Goal: Transaction & Acquisition: Obtain resource

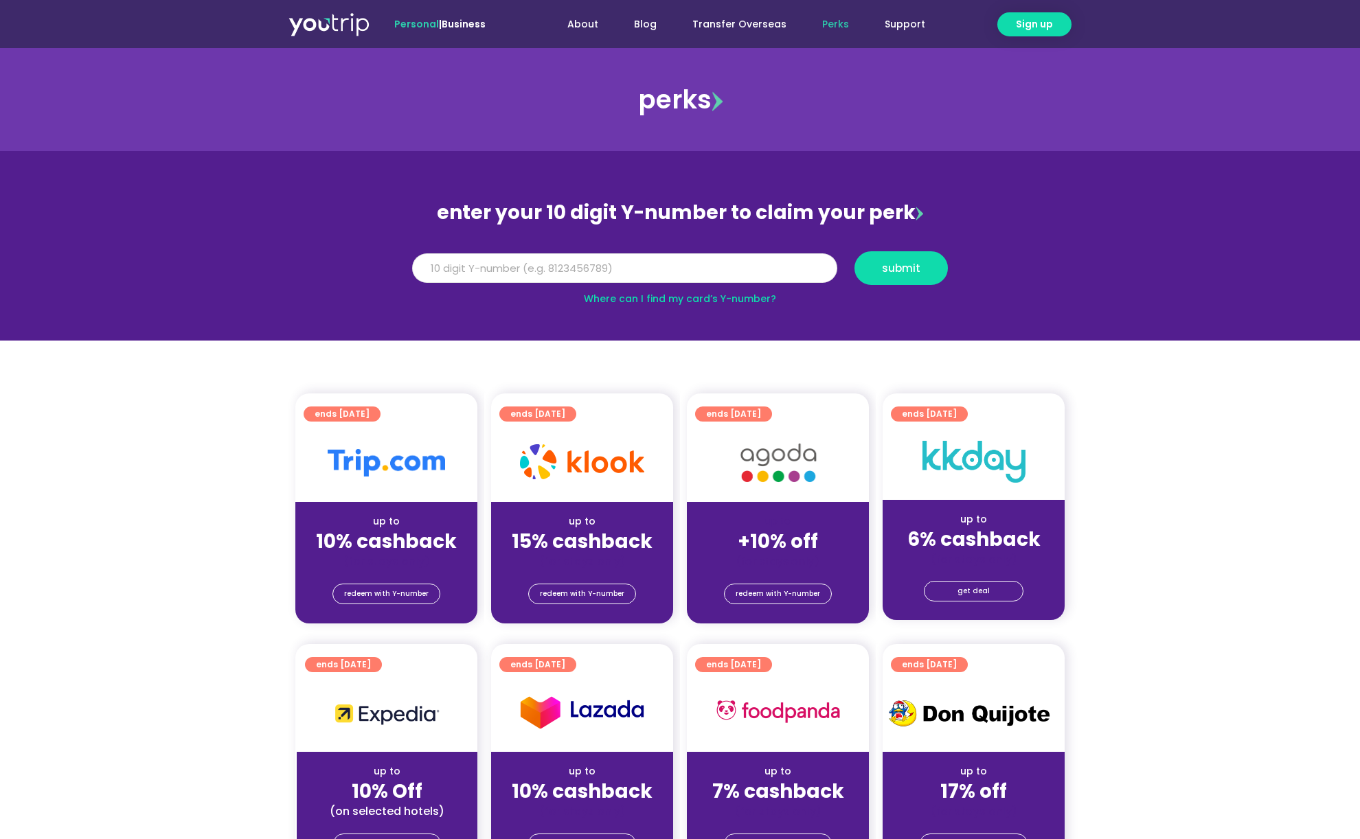
click at [679, 260] on input "Y Number" at bounding box center [624, 268] width 425 height 30
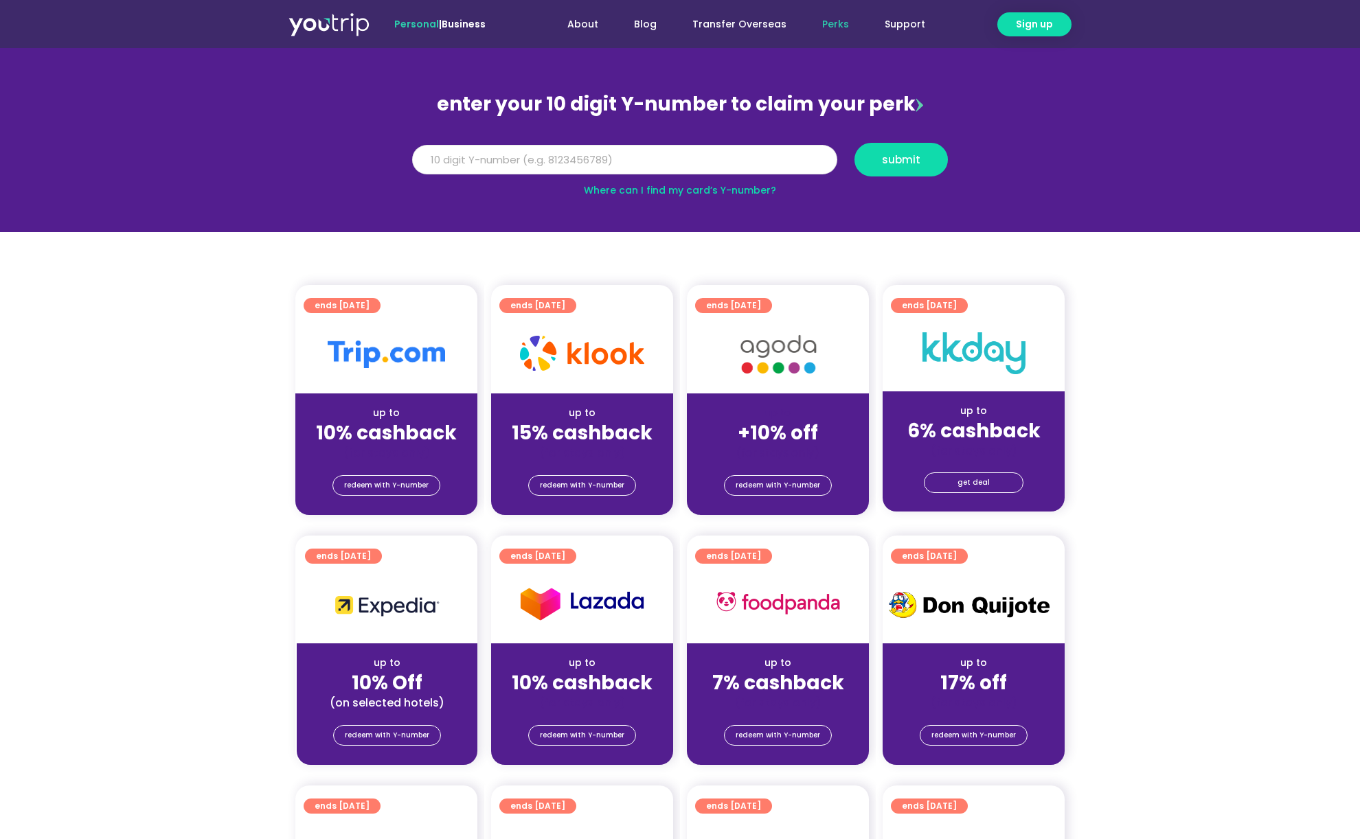
scroll to position [183, 0]
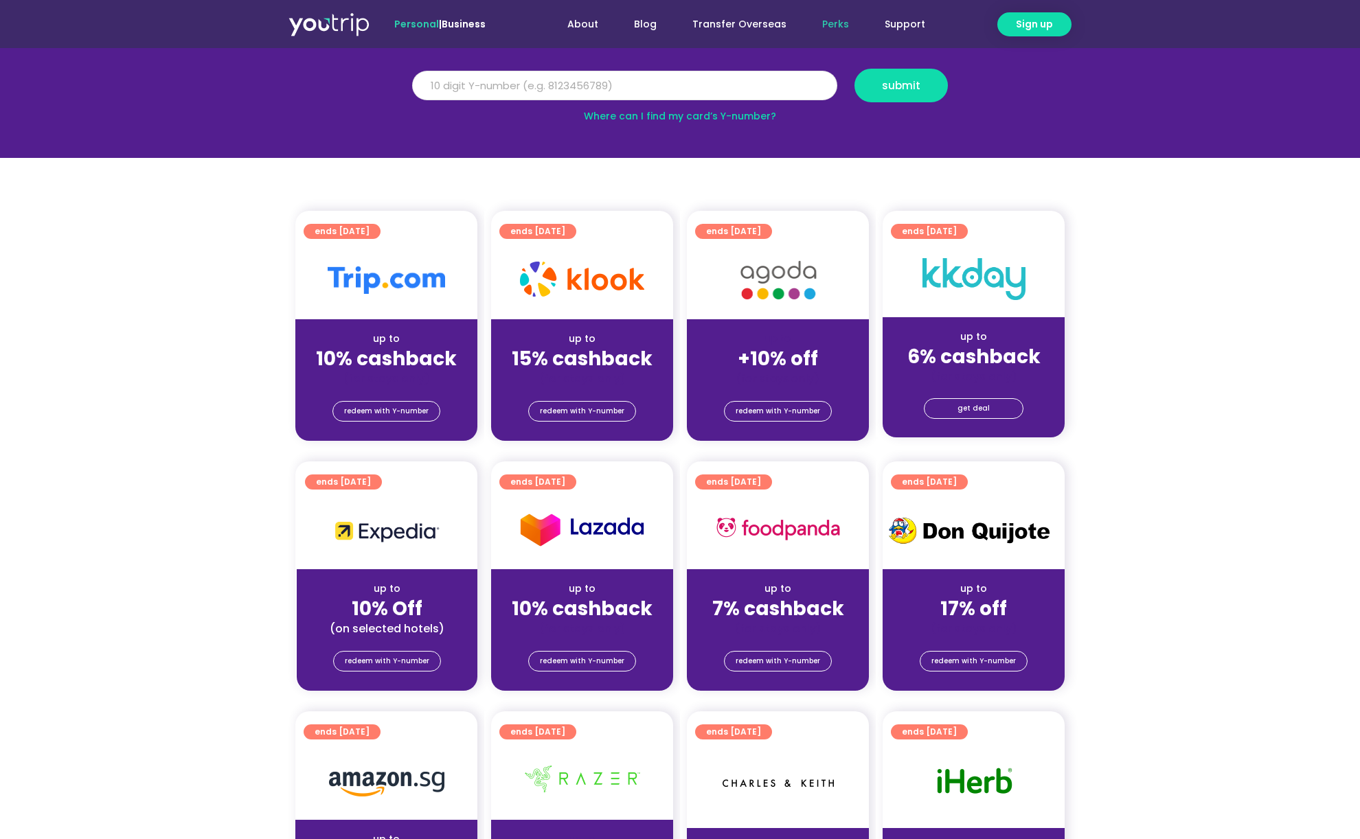
click at [679, 91] on input "Y Number" at bounding box center [624, 86] width 425 height 30
paste input "8157835770"
type input "8157835770"
click at [875, 91] on button "submit" at bounding box center [900, 86] width 93 height 34
click at [909, 80] on span "submit" at bounding box center [901, 85] width 38 height 10
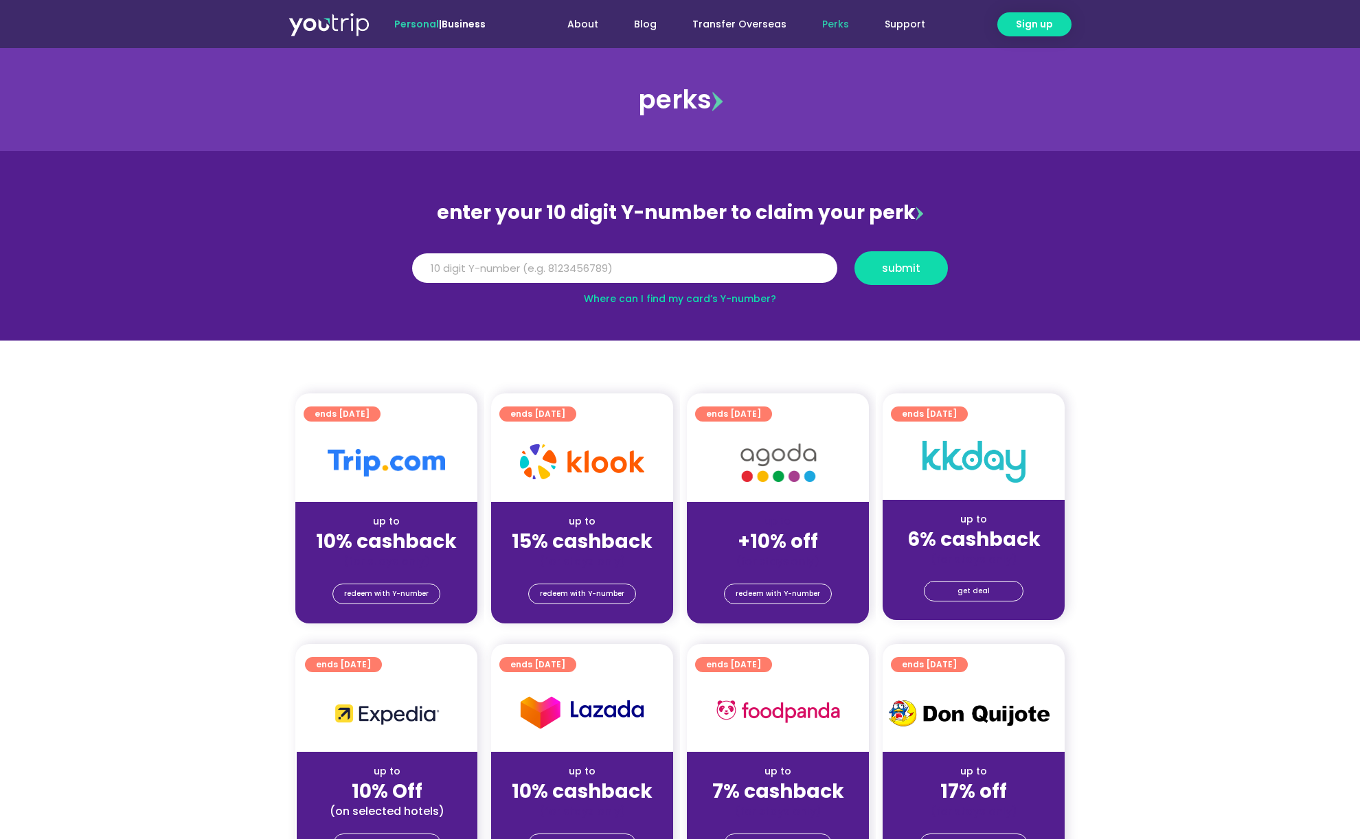
scroll to position [183, 0]
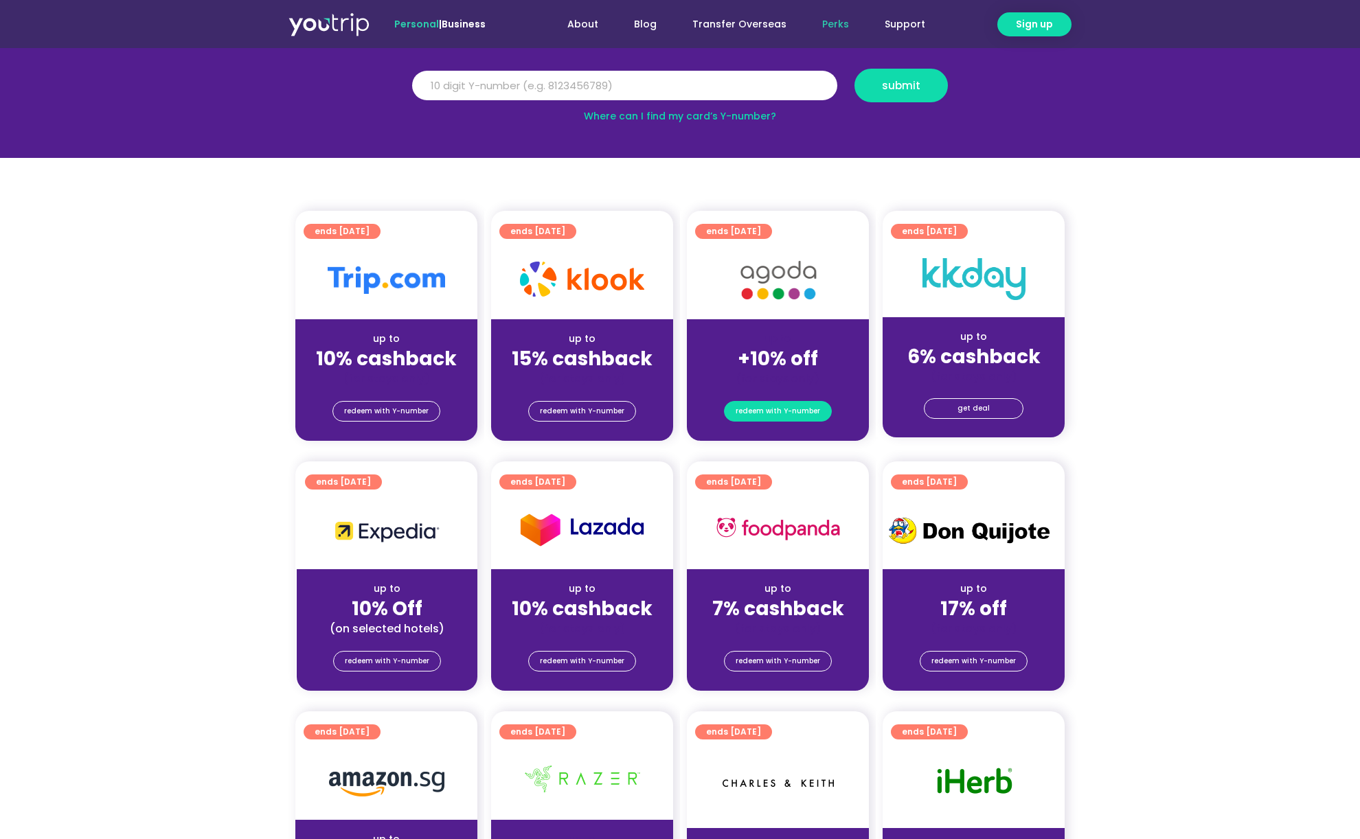
click at [805, 412] on span "redeem with Y-number" at bounding box center [777, 411] width 84 height 19
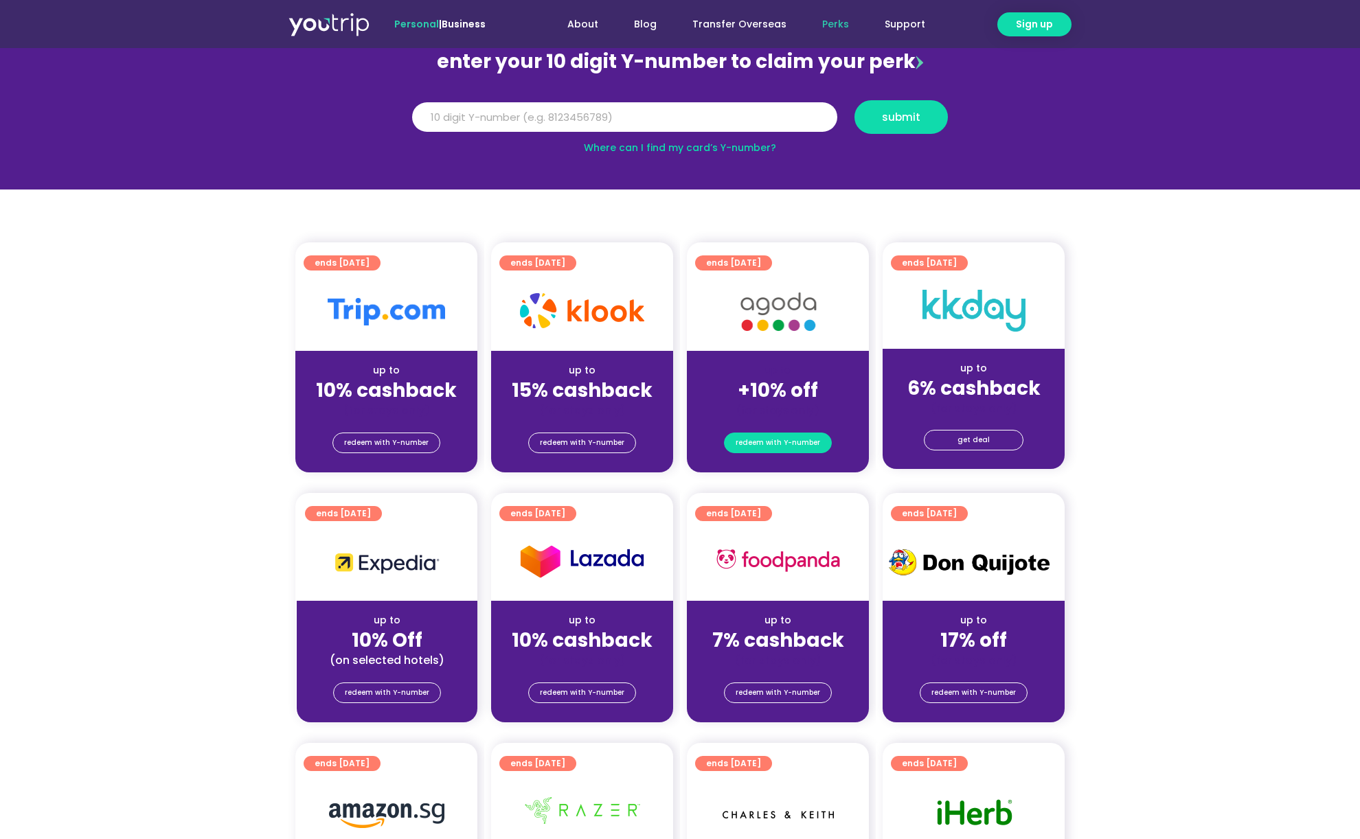
click at [806, 444] on span "redeem with Y-number" at bounding box center [777, 442] width 84 height 19
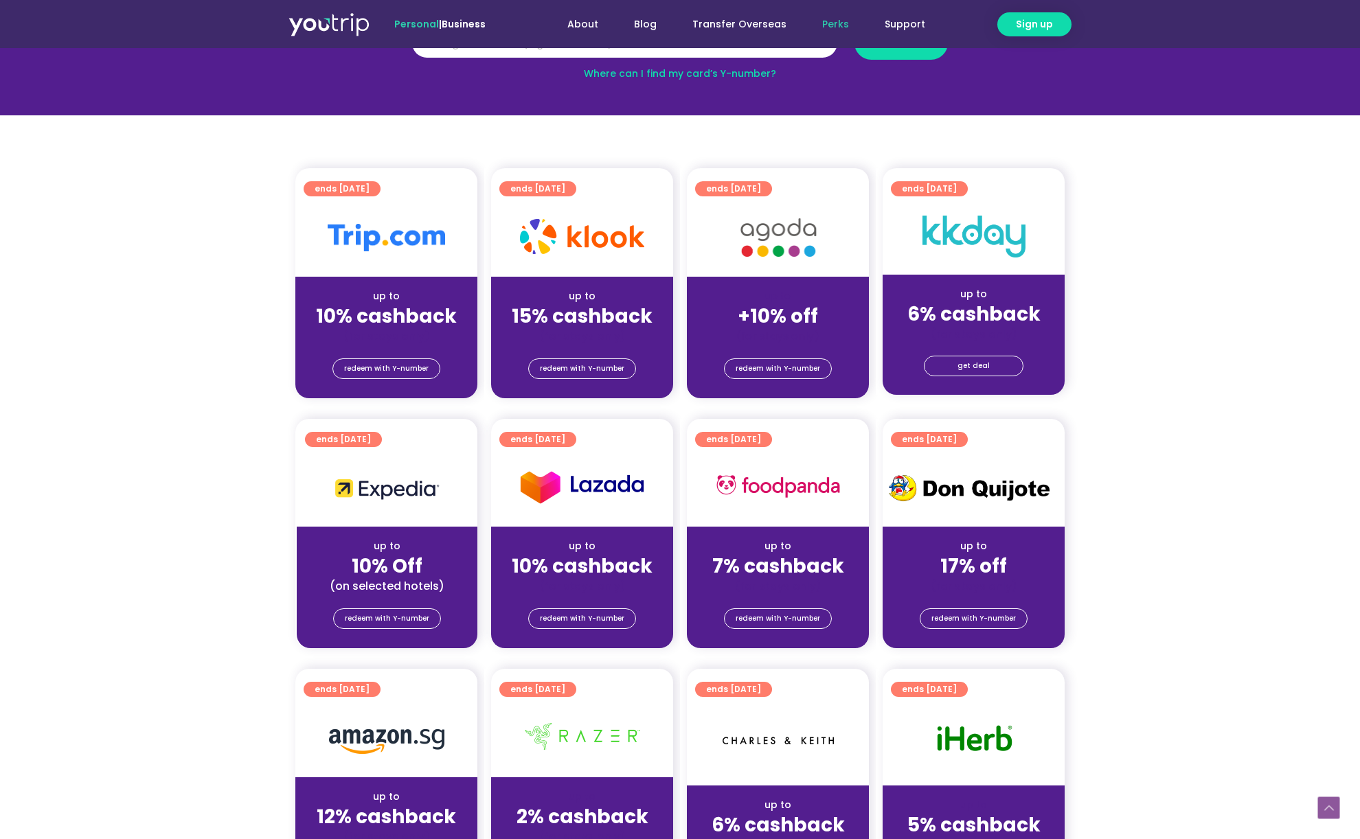
scroll to position [334, 0]
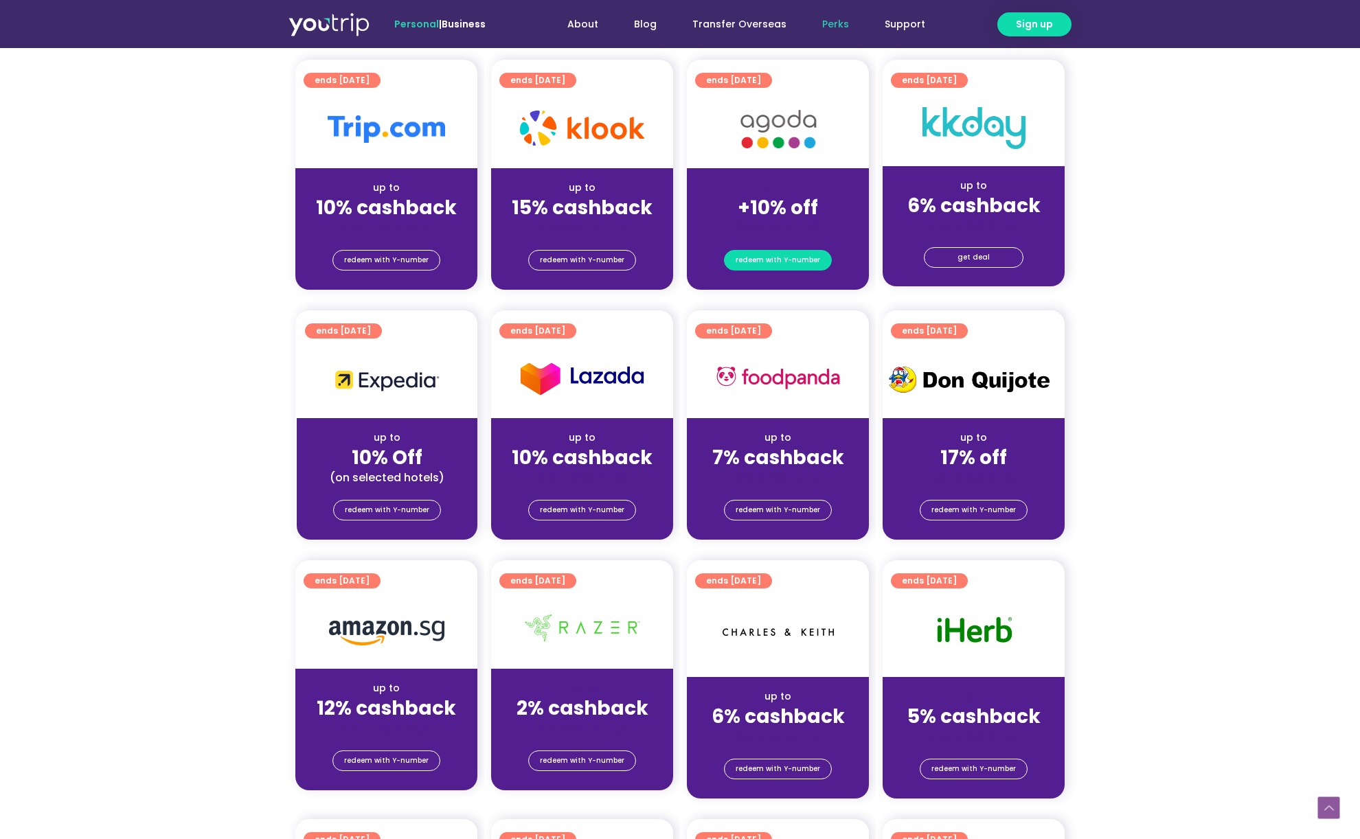
click at [770, 260] on span "redeem with Y-number" at bounding box center [777, 260] width 84 height 19
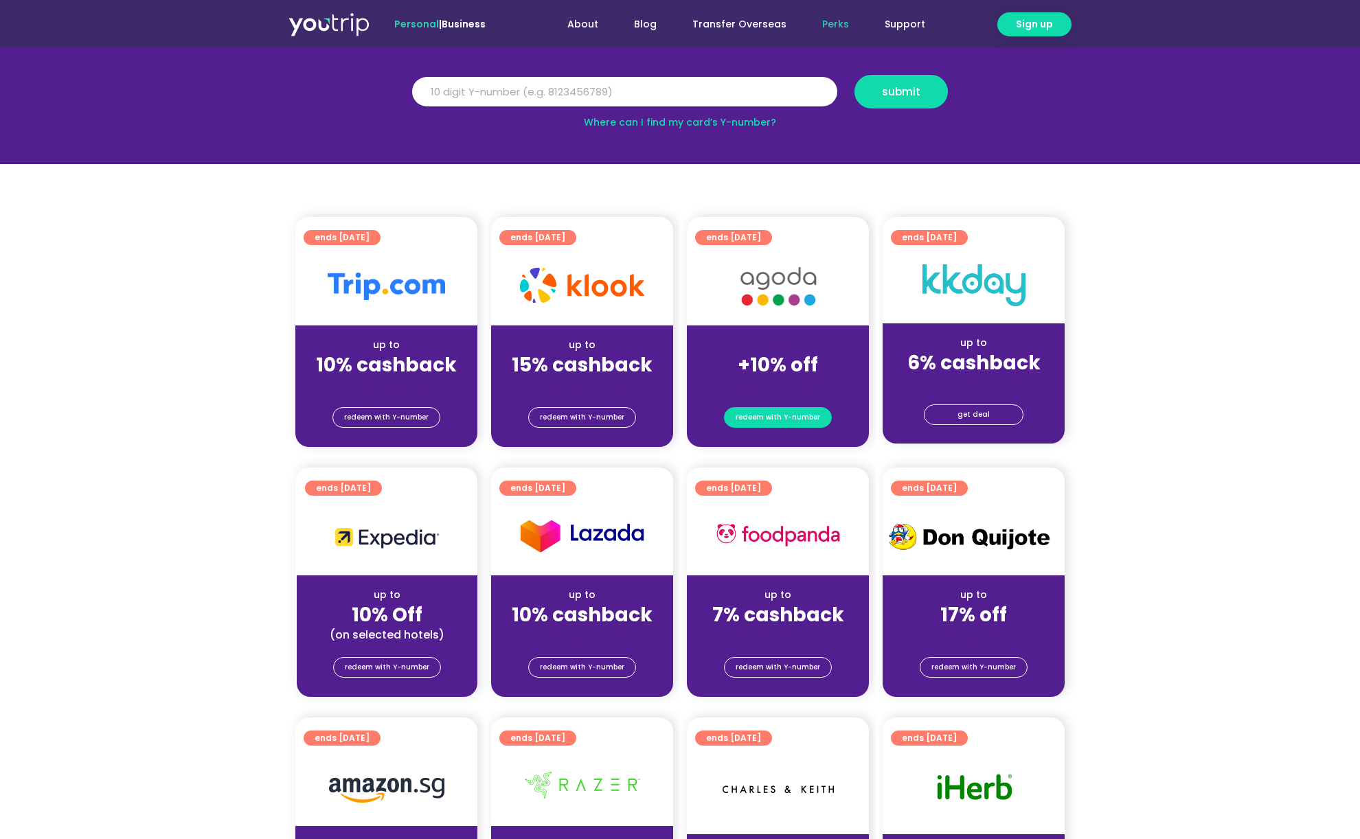
scroll to position [151, 0]
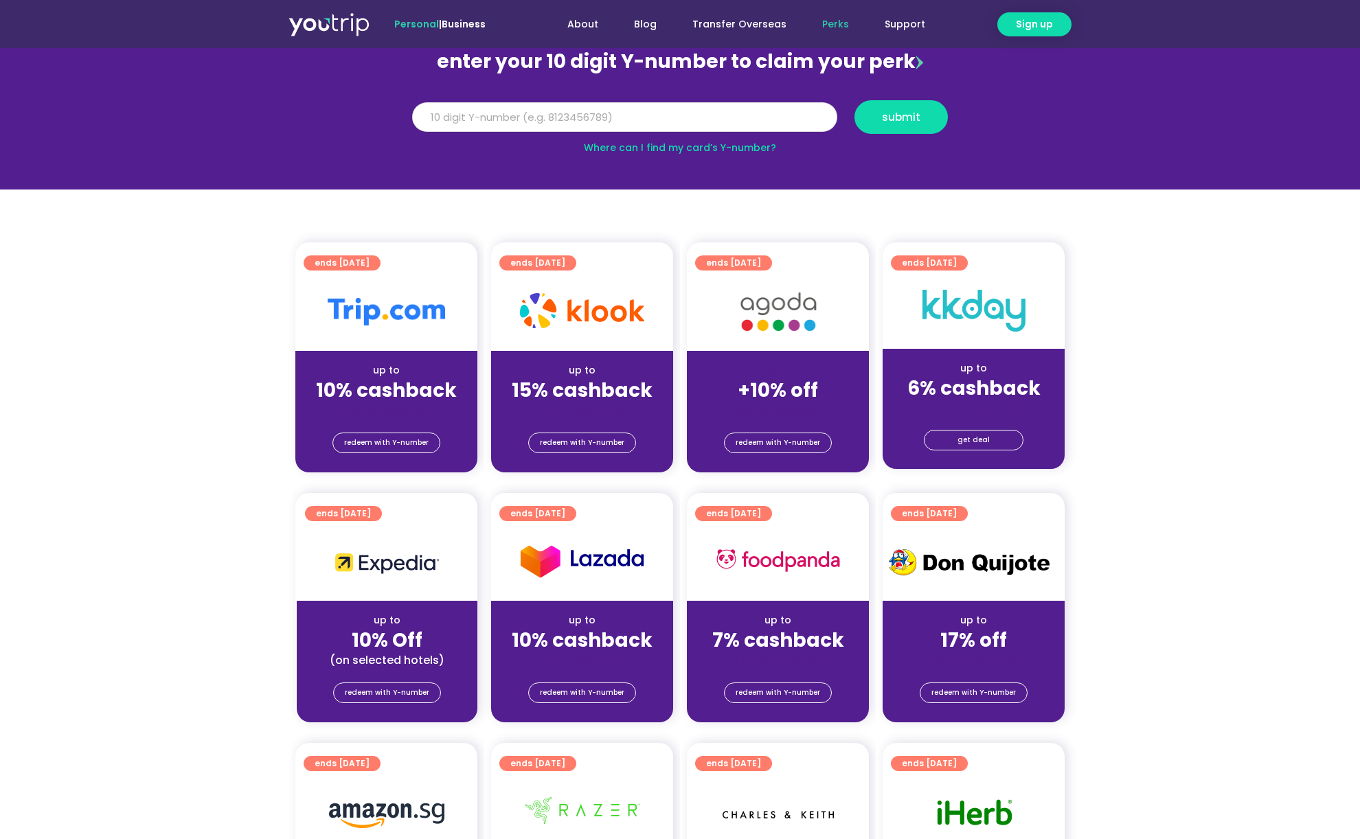
click at [614, 113] on input "Y Number" at bounding box center [624, 117] width 425 height 30
paste input "8157835770"
type input "8157835770"
click at [902, 113] on span "submit" at bounding box center [901, 117] width 38 height 10
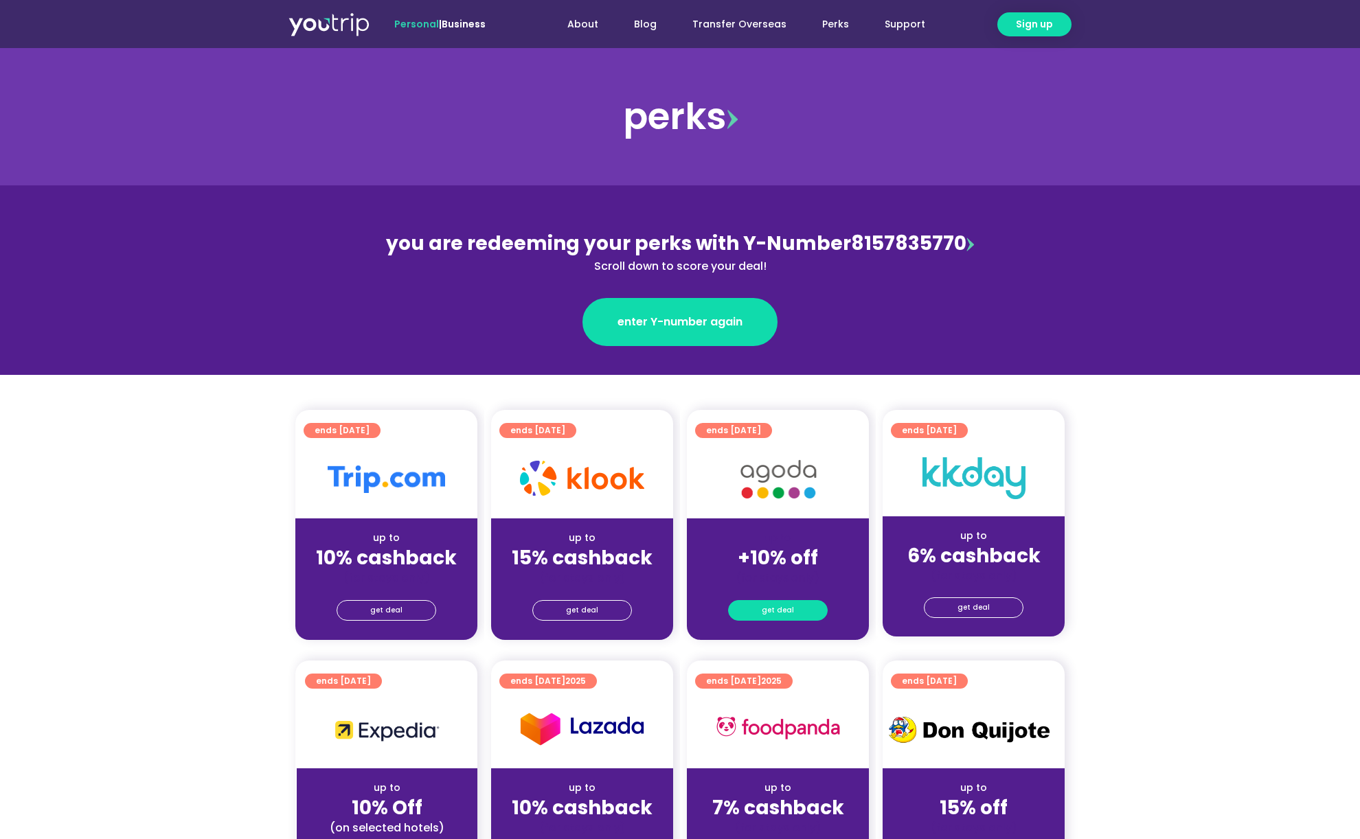
click at [753, 607] on link "get deal" at bounding box center [778, 610] width 100 height 21
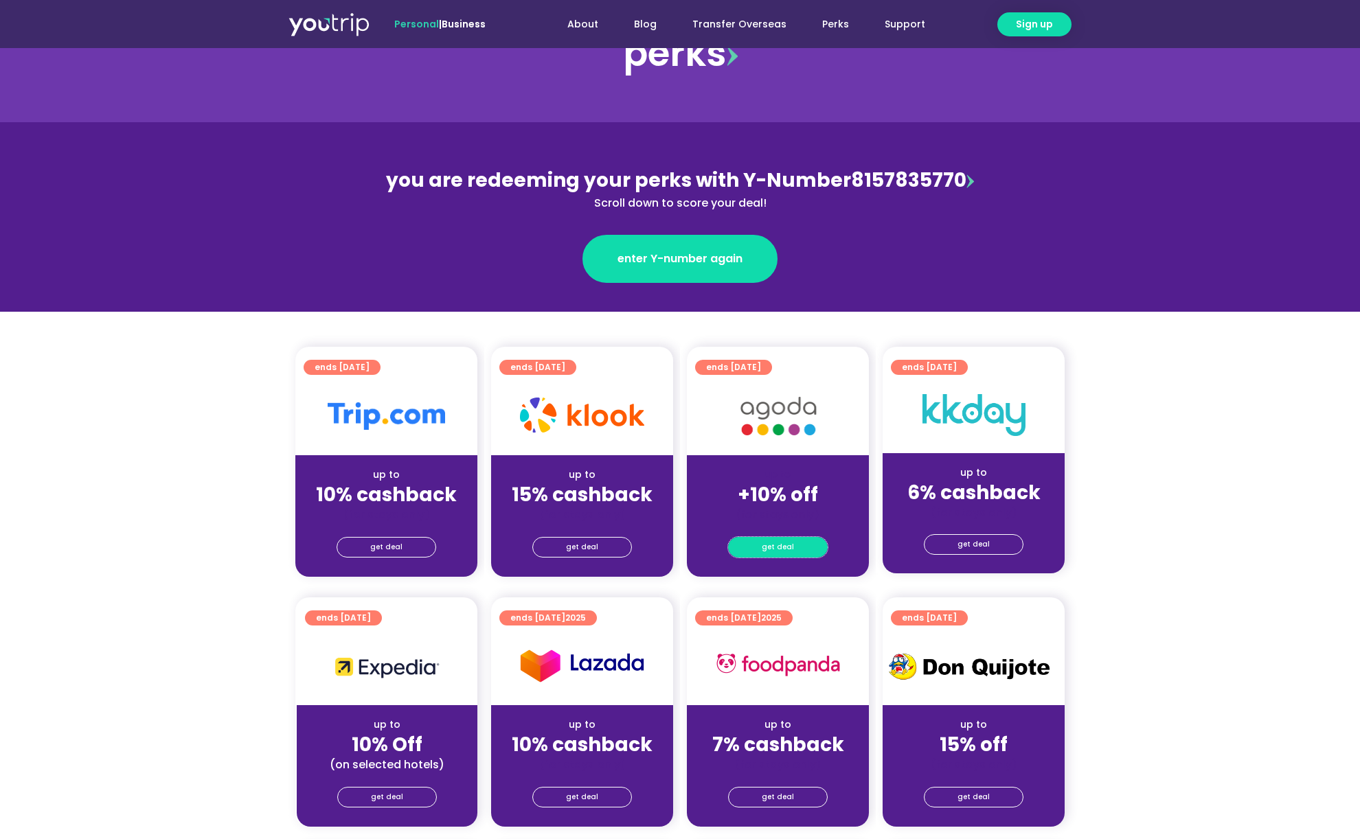
scroll to position [91, 0]
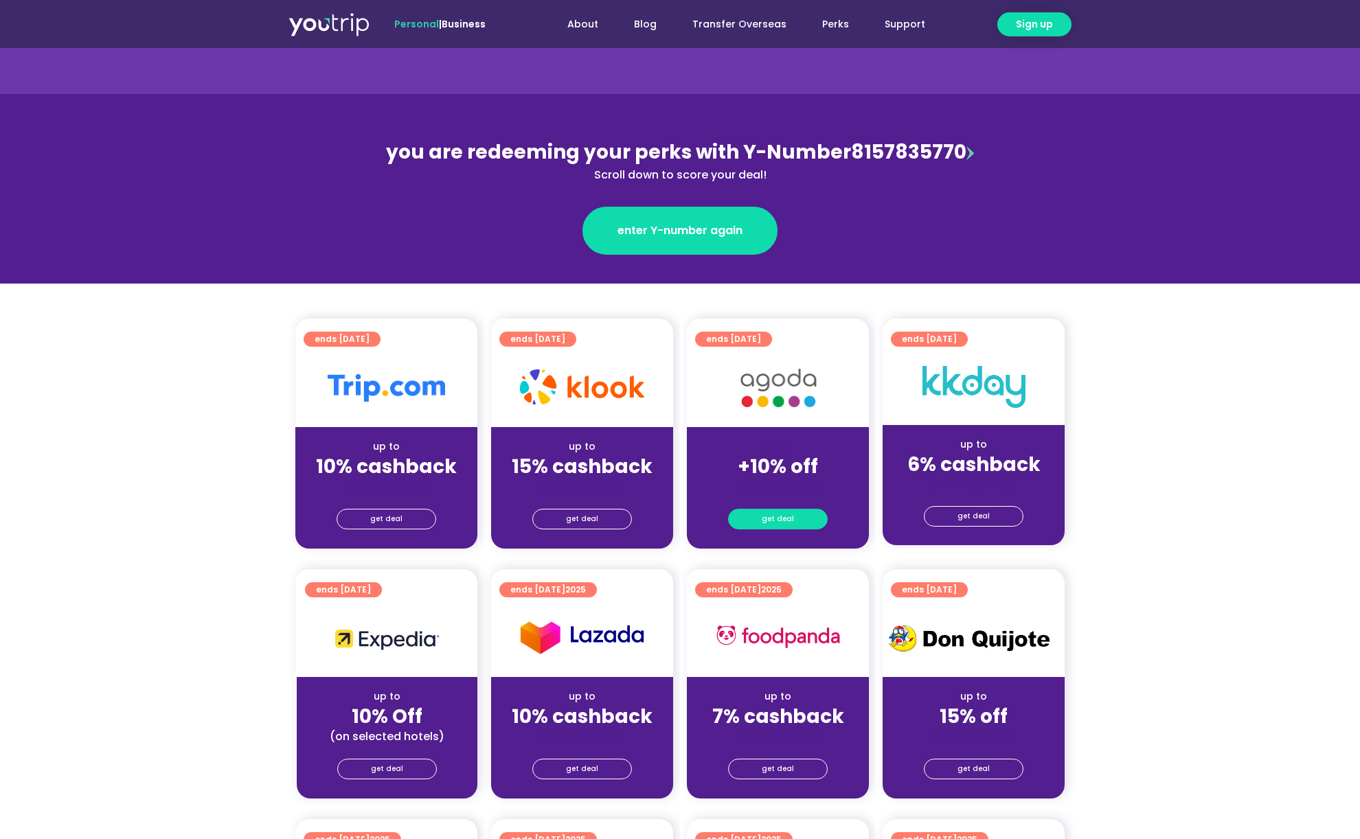
click at [784, 517] on span "get deal" at bounding box center [777, 518] width 32 height 19
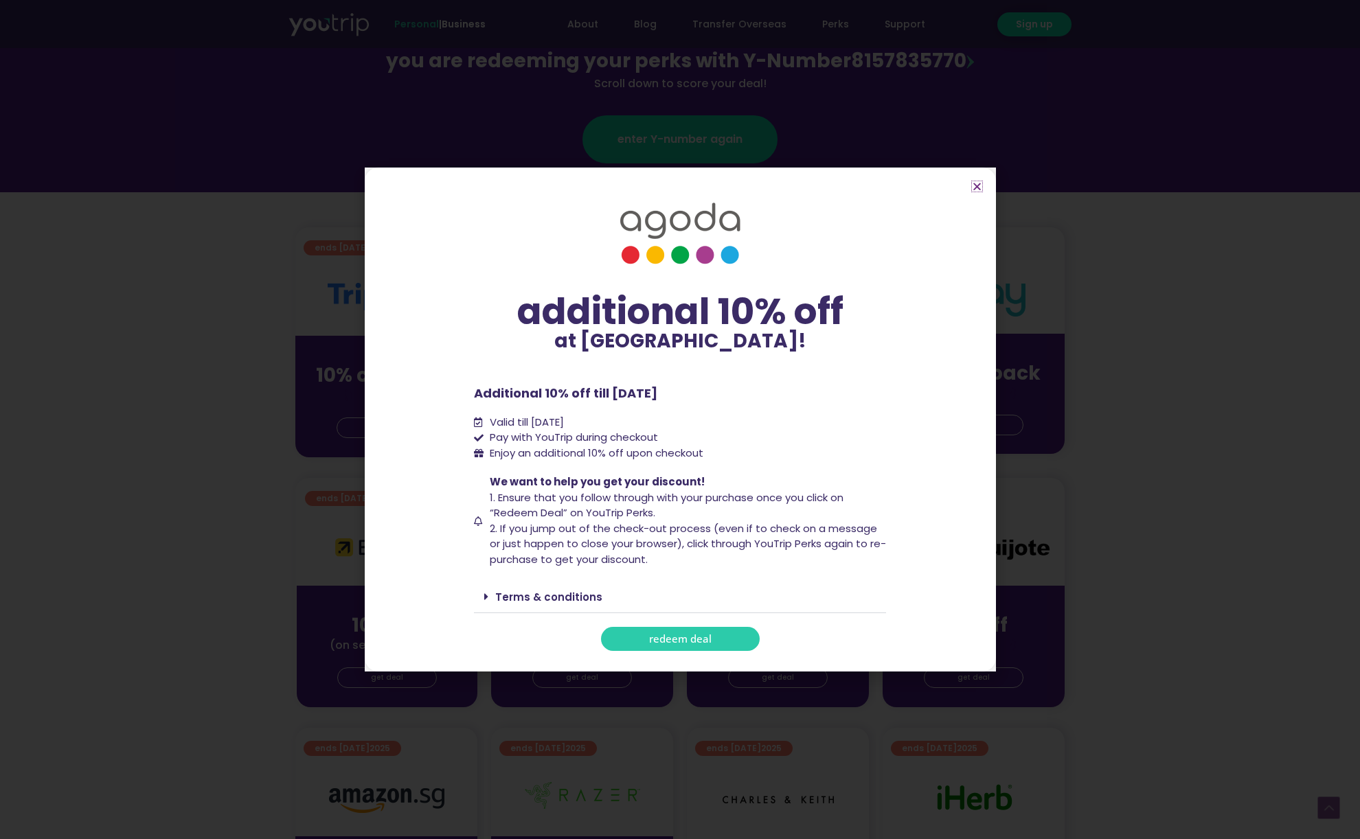
scroll to position [366, 0]
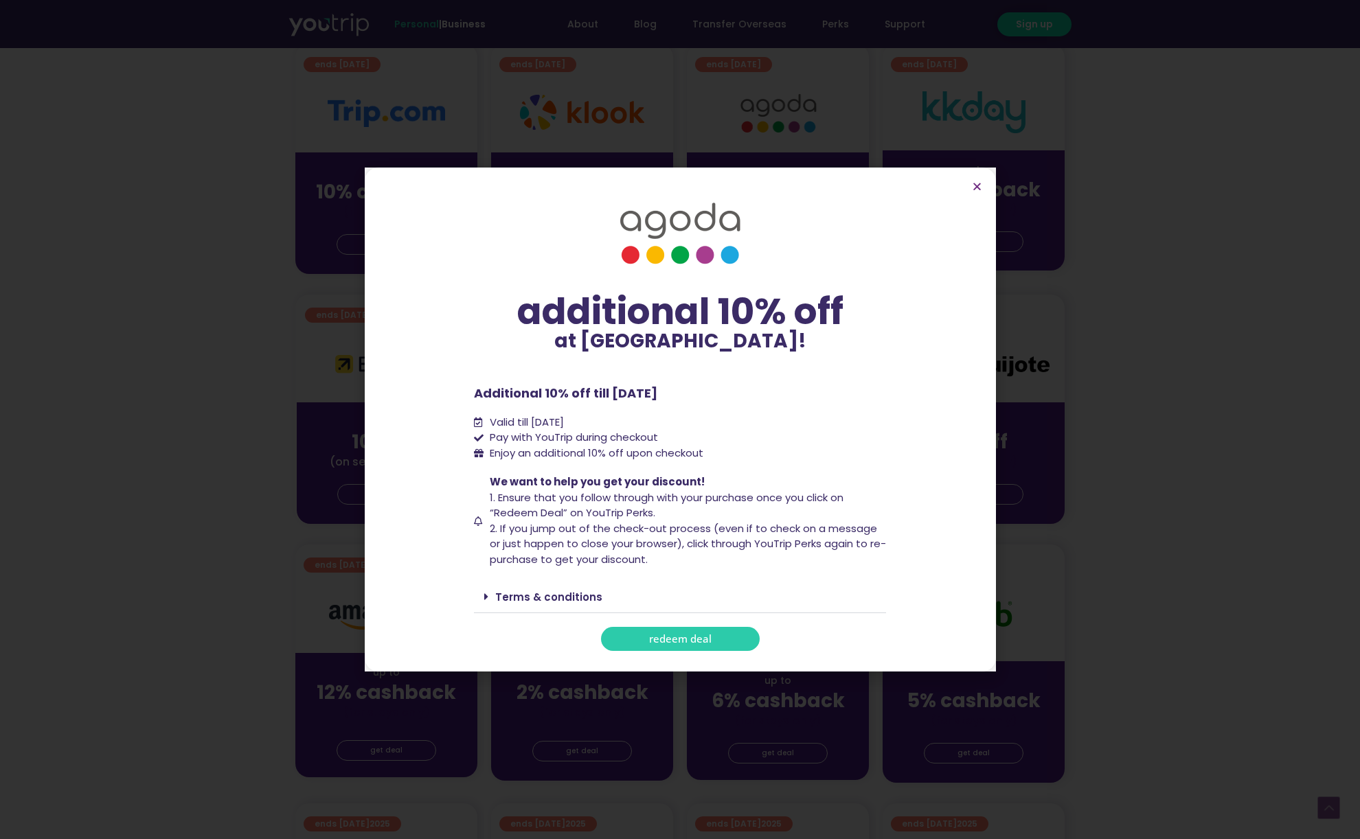
click at [537, 595] on link "Terms & conditions" at bounding box center [548, 597] width 107 height 14
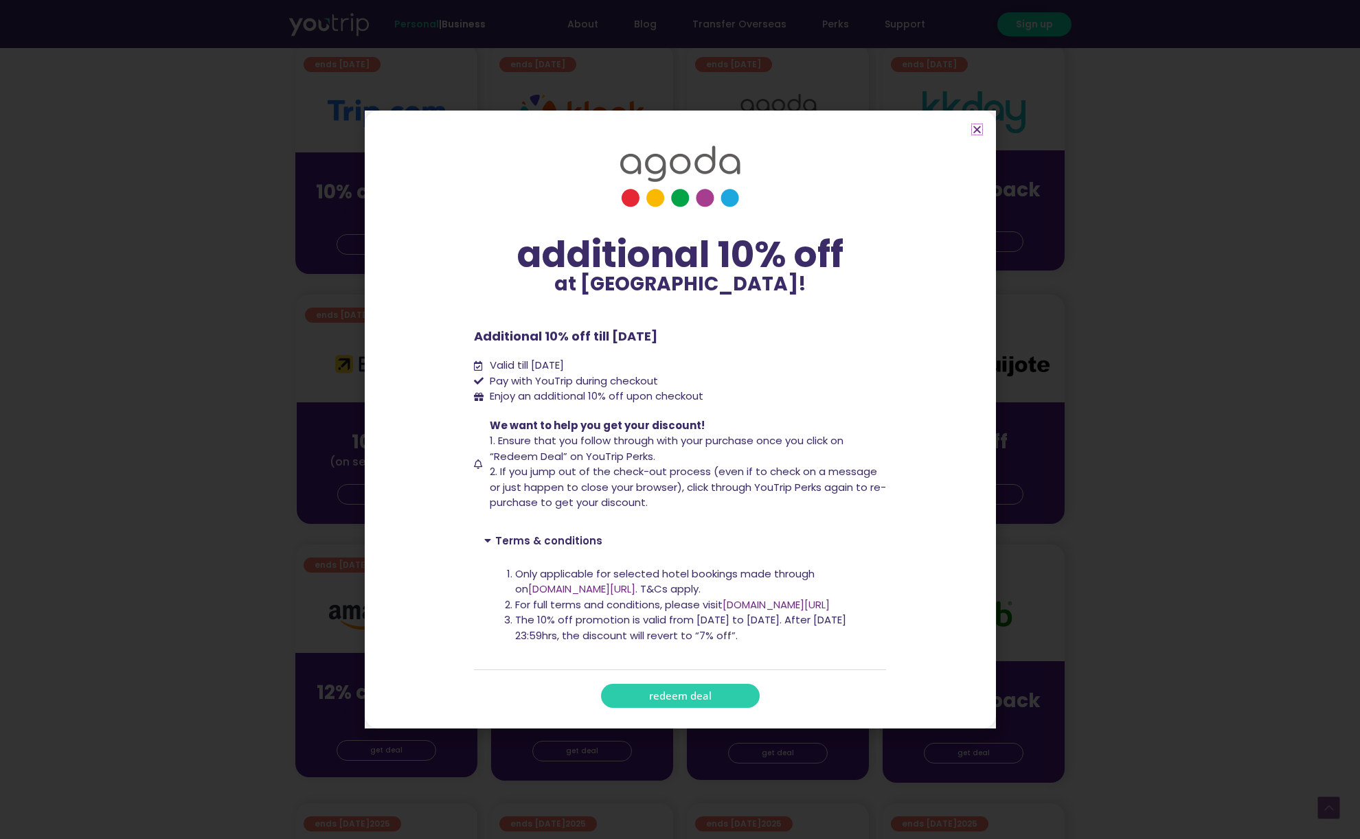
click at [978, 130] on icon "Close" at bounding box center [977, 129] width 10 height 10
